Goal: Task Accomplishment & Management: Manage account settings

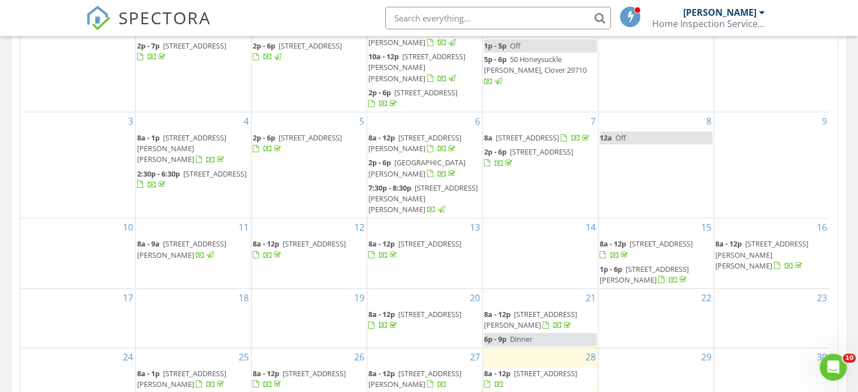
scroll to position [677, 0]
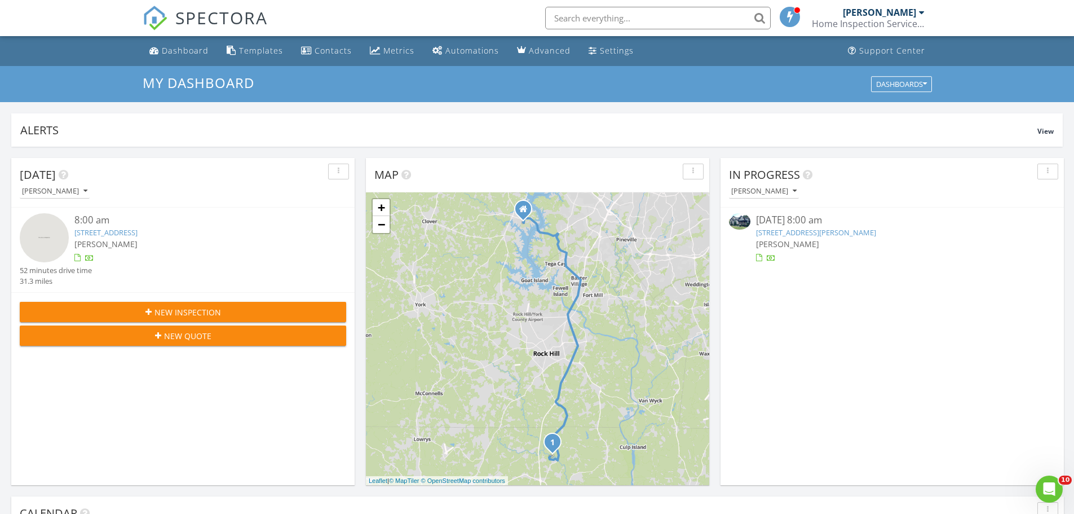
scroll to position [1044, 1092]
